Goal: Find specific page/section: Find specific page/section

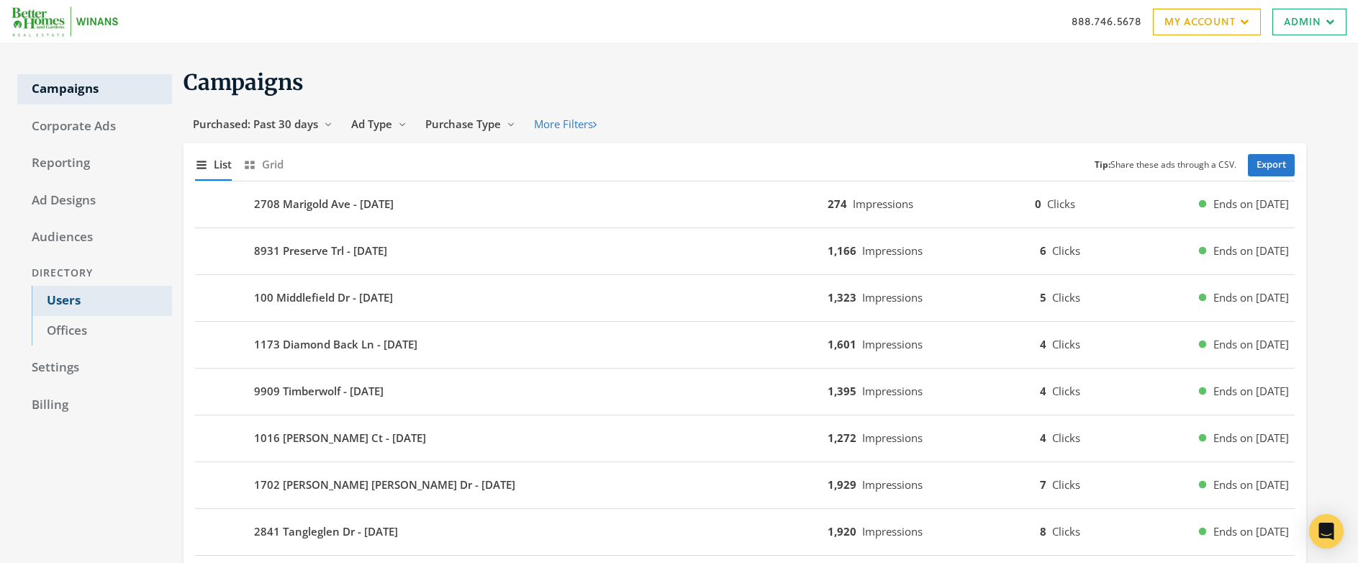
click at [61, 297] on link "Users" at bounding box center [102, 301] width 140 height 30
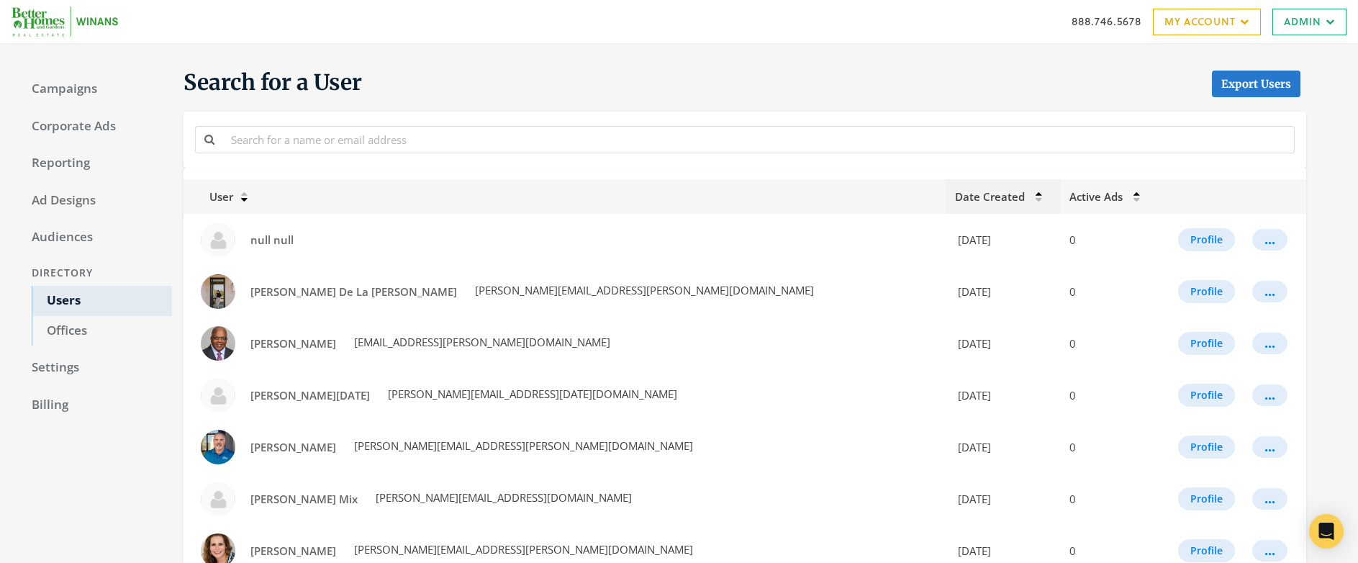
click at [947, 194] on th "Date Created" at bounding box center [1004, 196] width 114 height 35
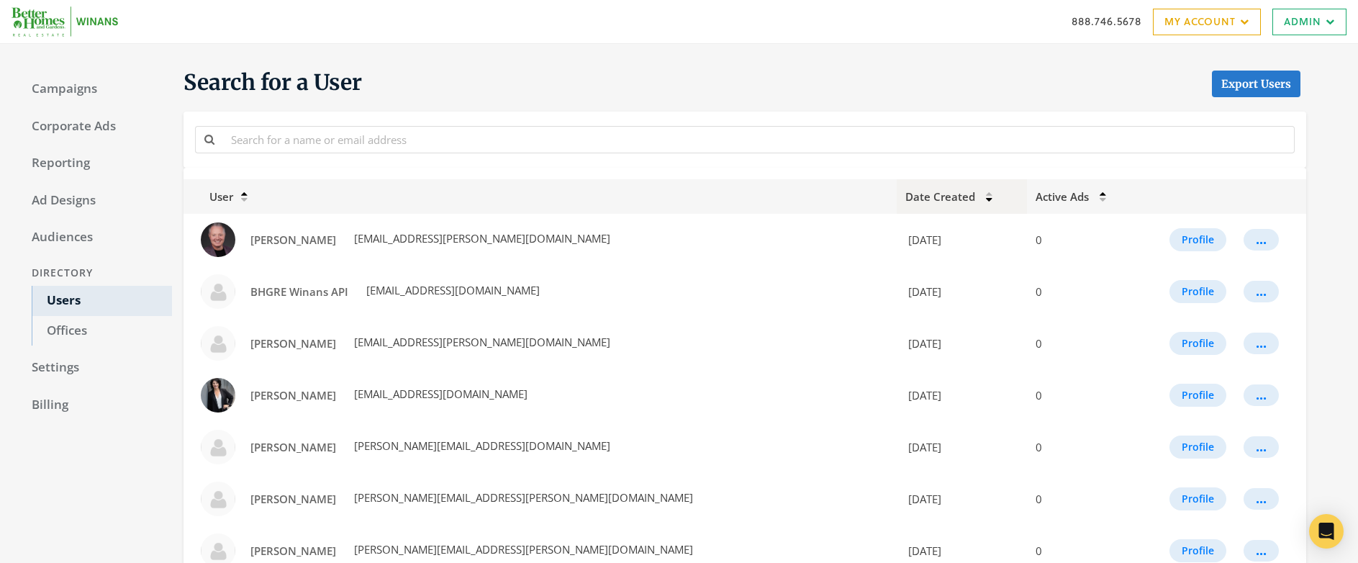
click at [986, 194] on icon at bounding box center [989, 193] width 6 height 5
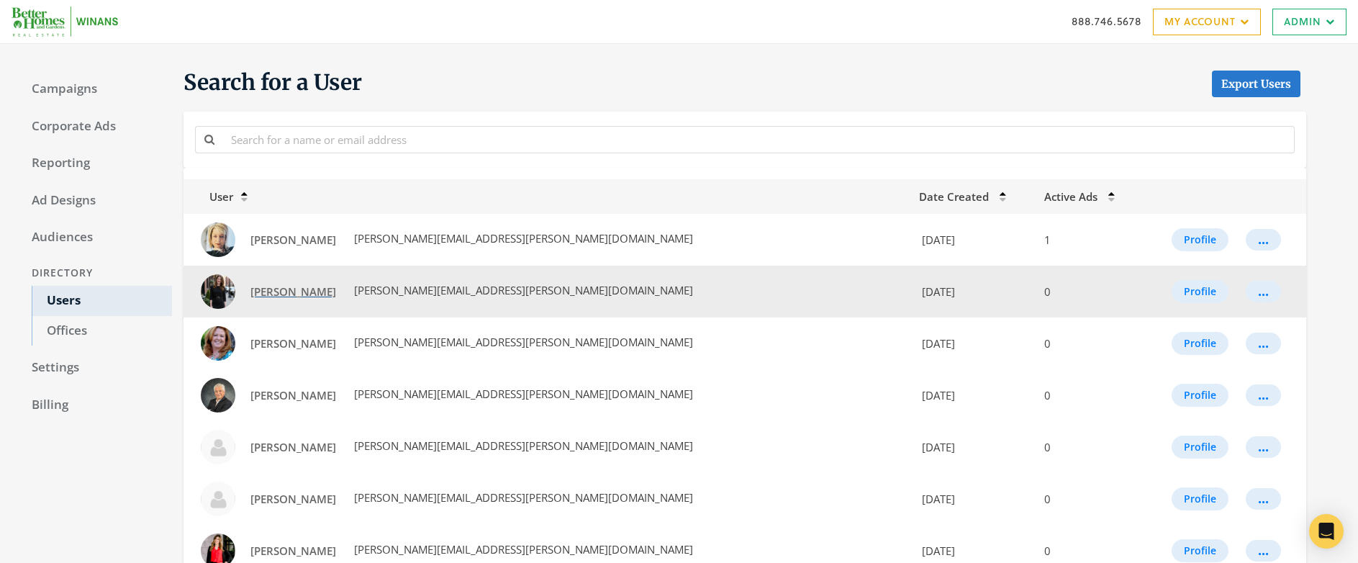
click at [273, 294] on span "Michelle Rossotti" at bounding box center [293, 291] width 86 height 14
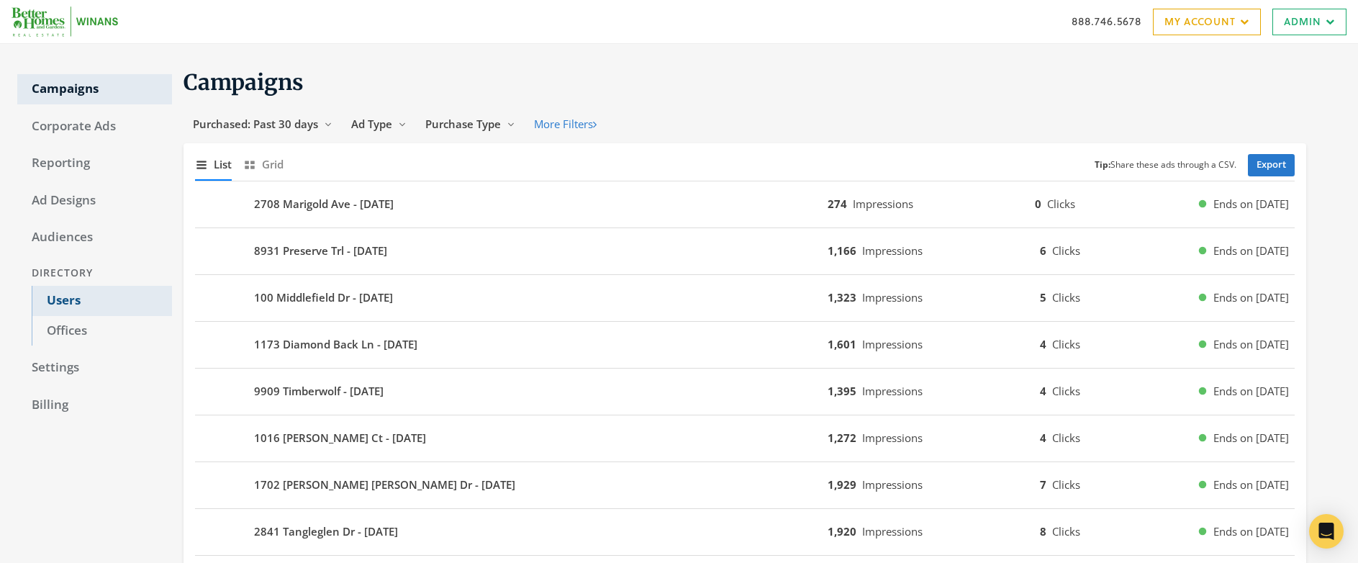
click at [60, 300] on link "Users" at bounding box center [102, 301] width 140 height 30
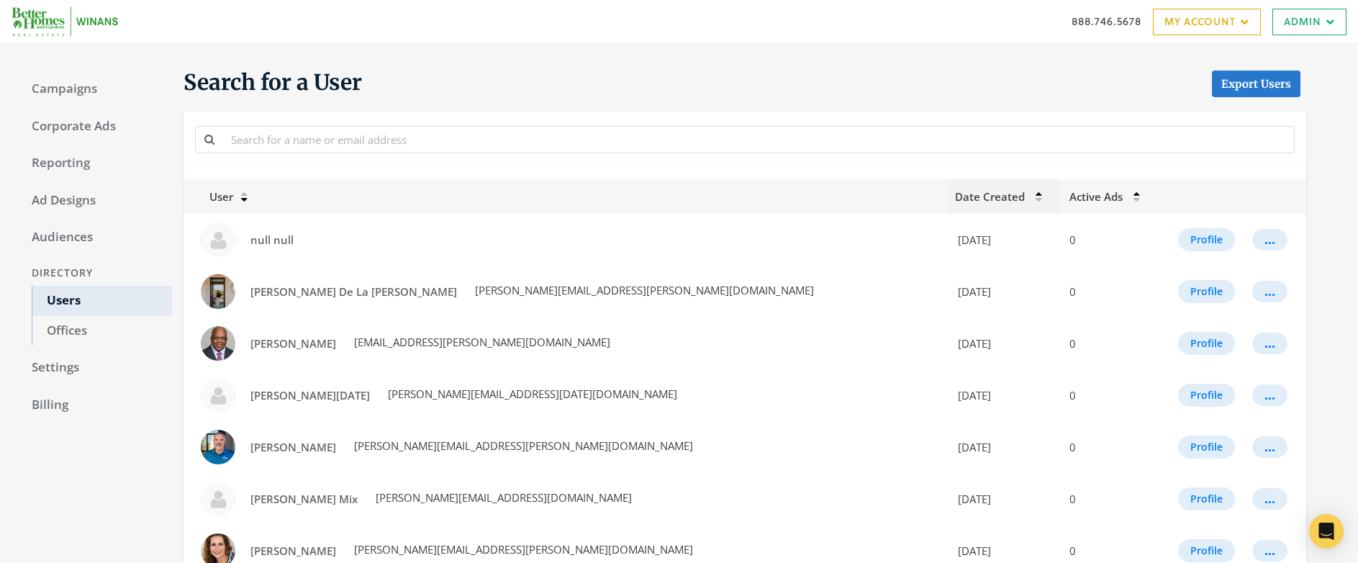
click at [1028, 198] on div at bounding box center [1031, 194] width 6 height 13
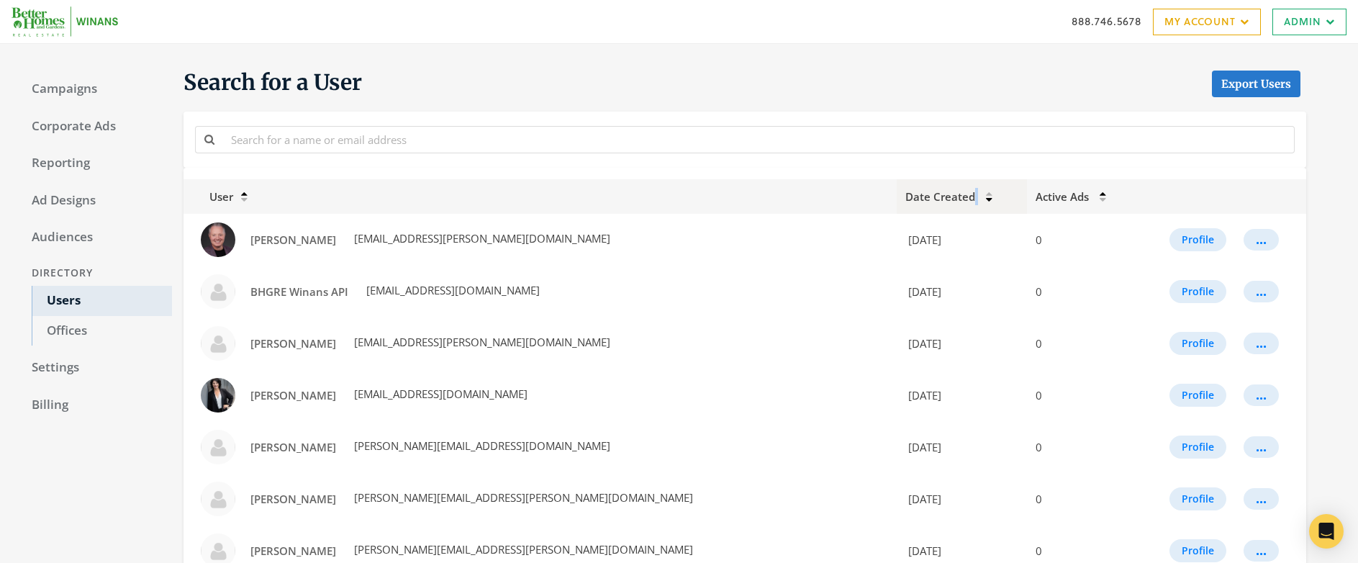
click at [905, 199] on span "Date Created" at bounding box center [940, 196] width 70 height 14
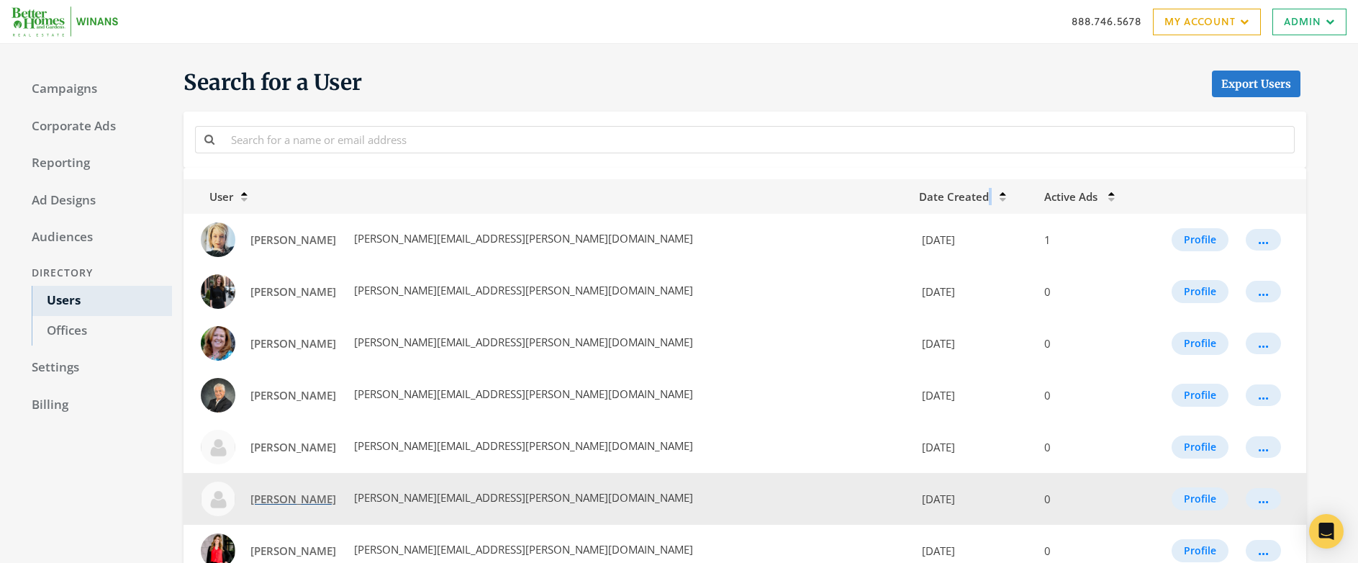
click at [288, 500] on span "[PERSON_NAME]" at bounding box center [293, 499] width 86 height 14
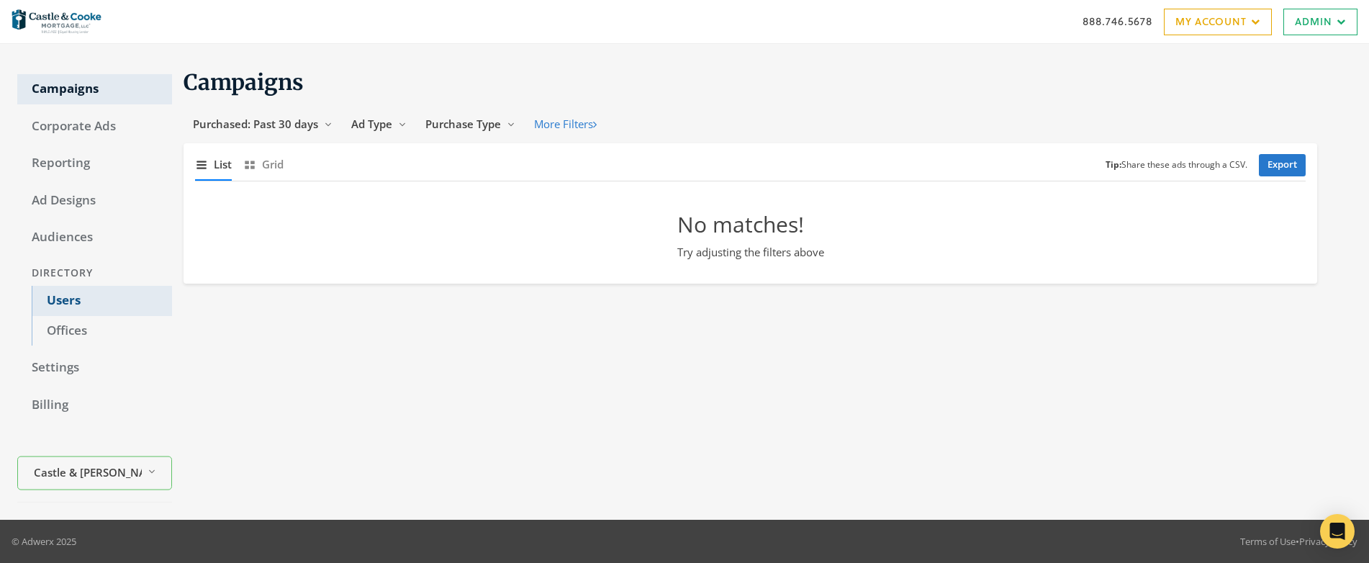
click at [58, 299] on link "Users" at bounding box center [102, 301] width 140 height 30
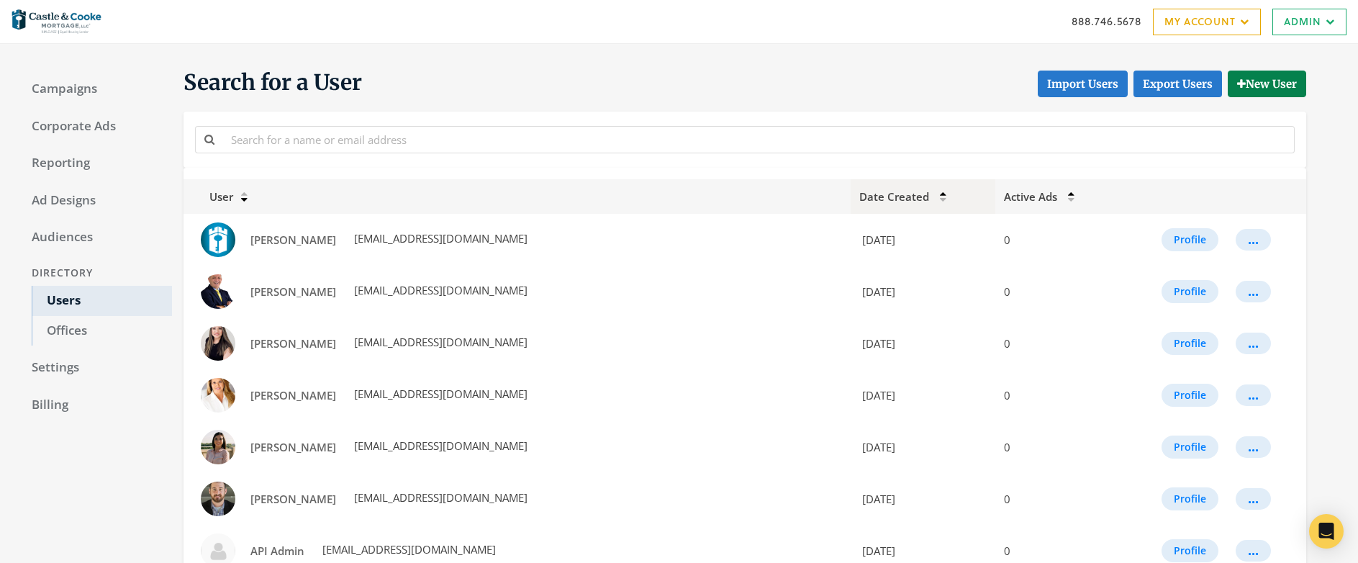
click at [875, 200] on span "Date Created" at bounding box center [894, 196] width 70 height 14
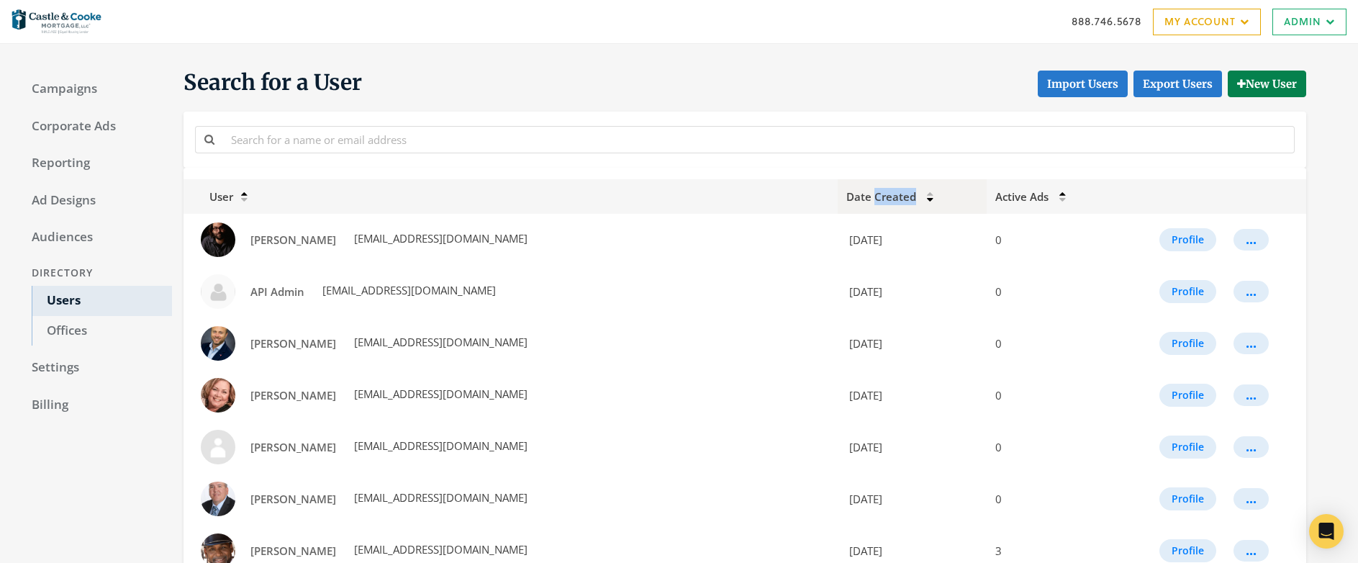
click at [875, 200] on span "Date Created" at bounding box center [881, 196] width 70 height 14
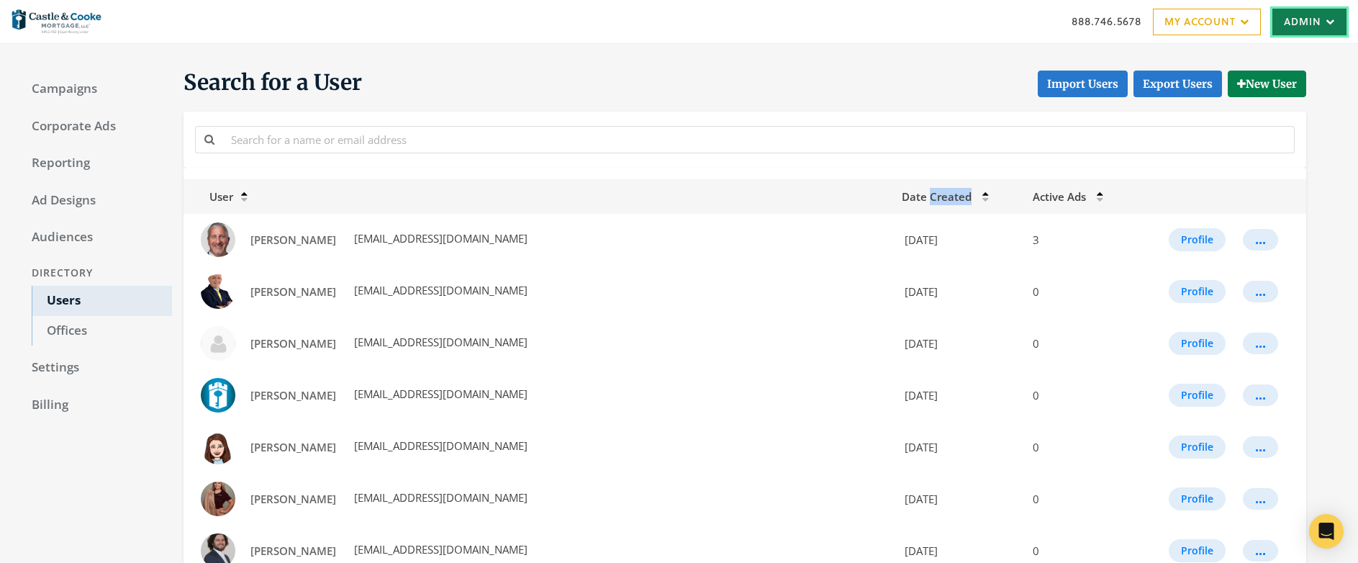
click at [1288, 22] on link "Admin" at bounding box center [1310, 22] width 74 height 27
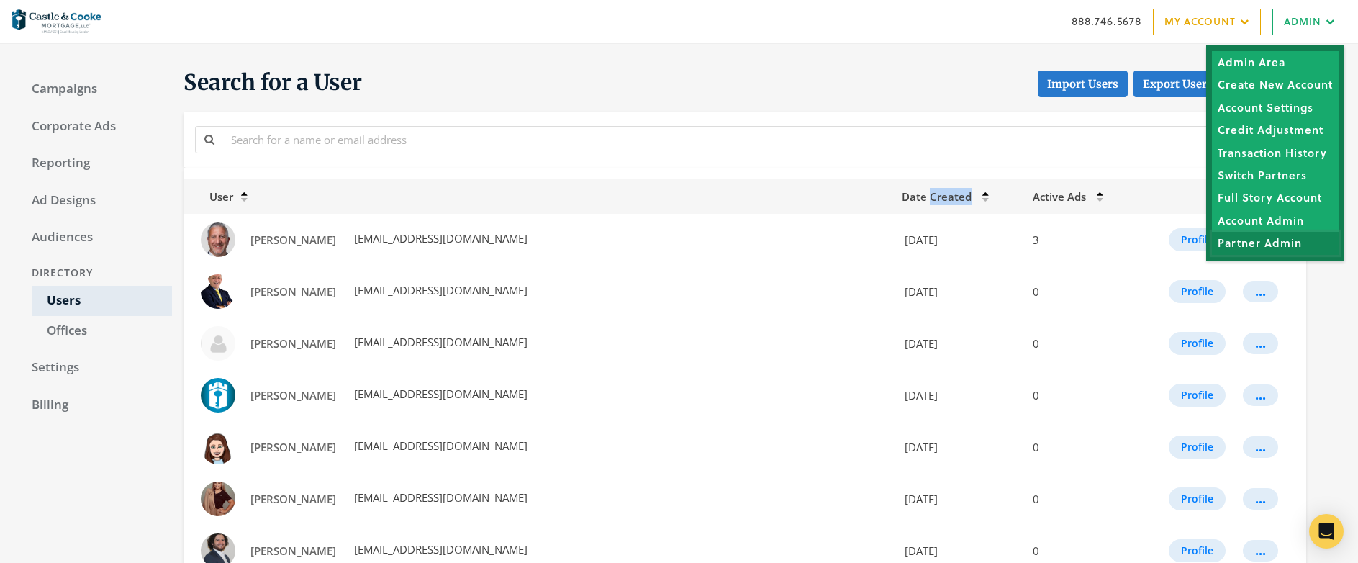
click at [1282, 243] on link "Partner Admin" at bounding box center [1275, 243] width 127 height 22
